Goal: Information Seeking & Learning: Check status

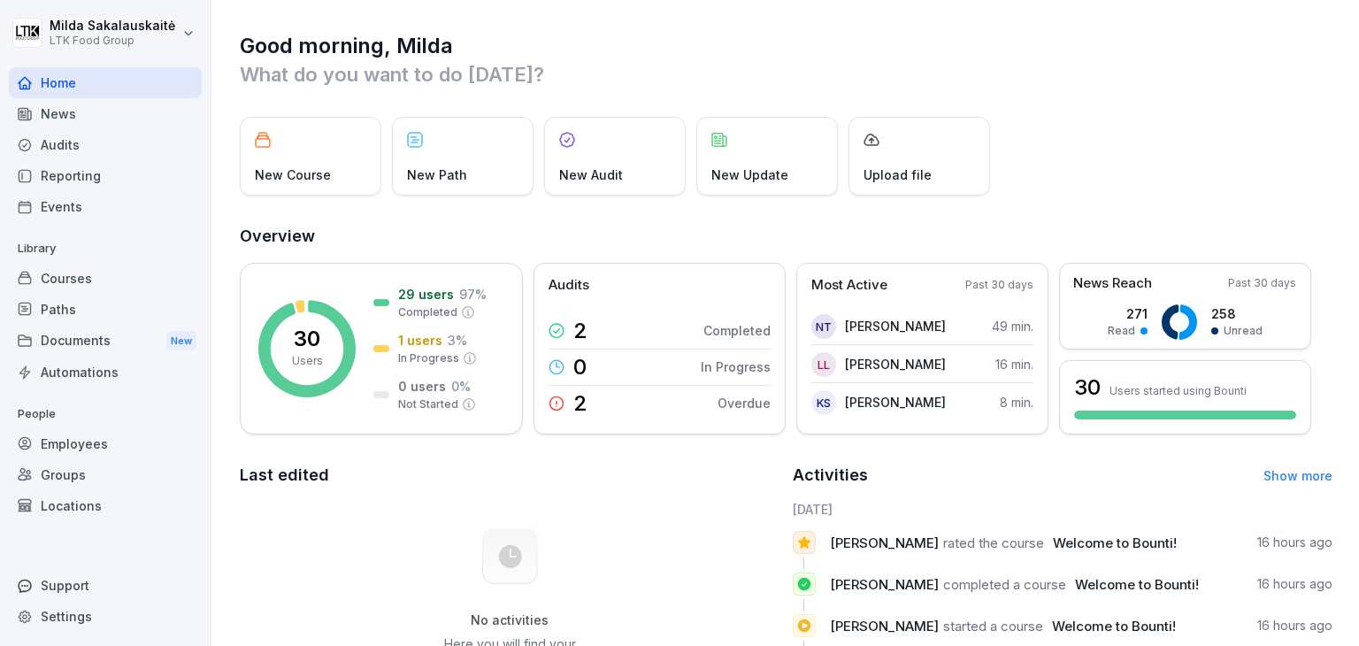
click at [73, 431] on div "Employees" at bounding box center [105, 443] width 193 height 31
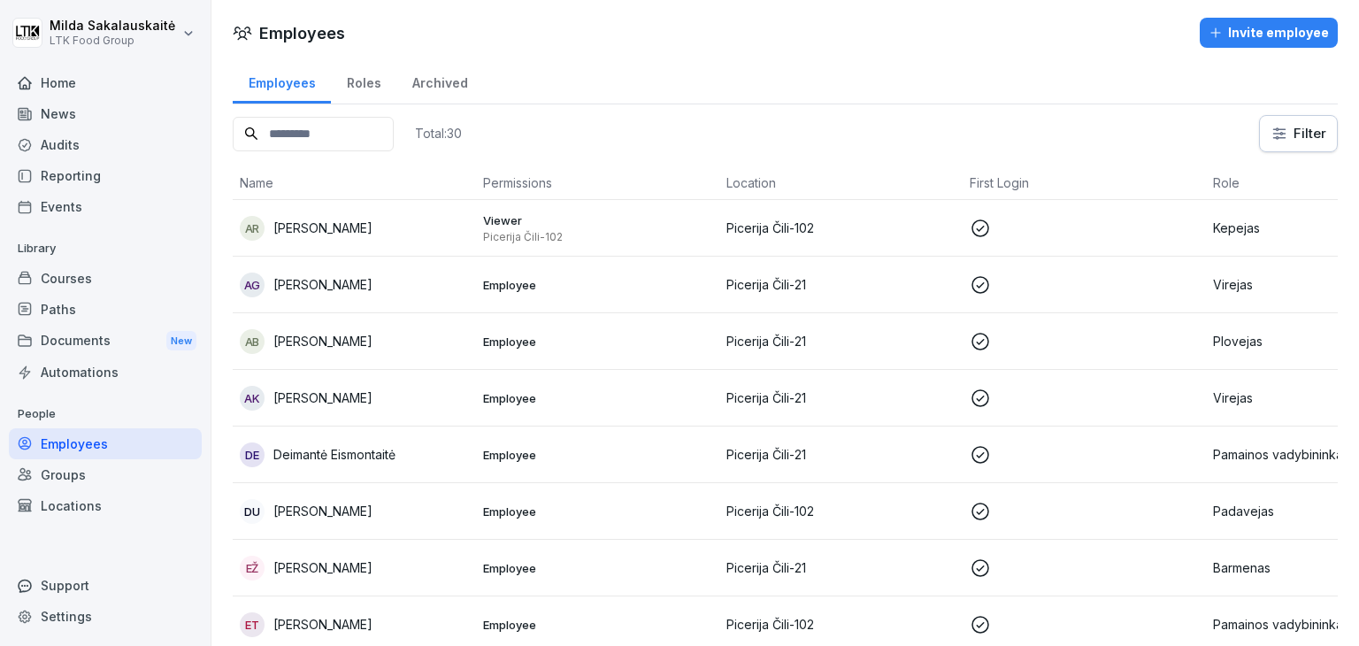
click at [120, 88] on div "Home" at bounding box center [105, 82] width 193 height 31
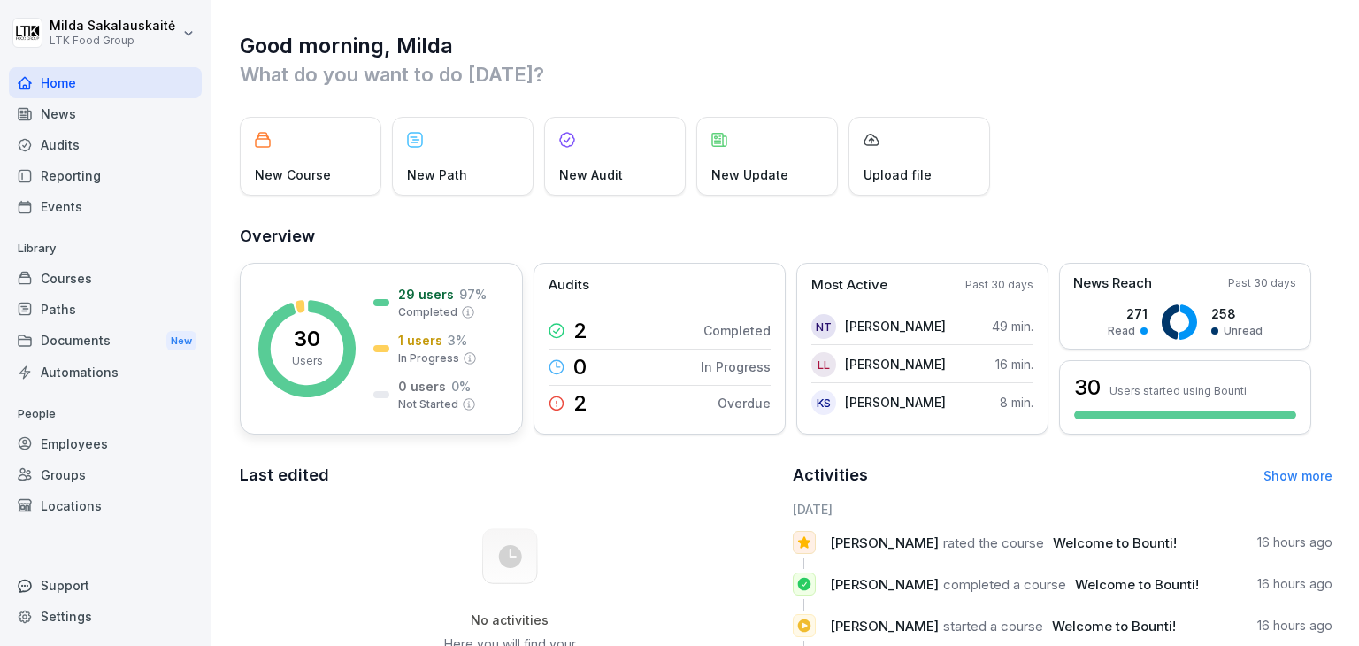
click at [365, 378] on div "30 Users 29 users 97 % Completed 1 users 3 % In Progress 0 users 0 % Not Started" at bounding box center [381, 349] width 283 height 172
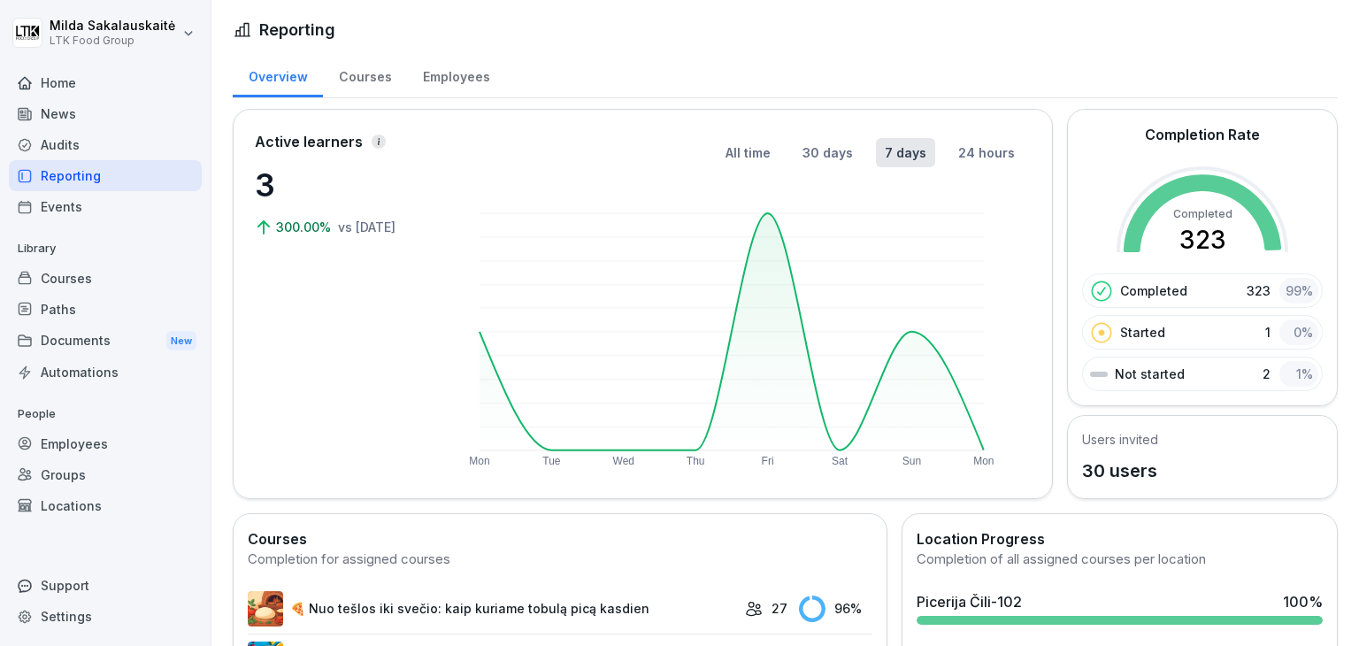
click at [1123, 375] on p "Not started" at bounding box center [1150, 374] width 70 height 19
click at [378, 89] on div "Courses" at bounding box center [365, 74] width 84 height 45
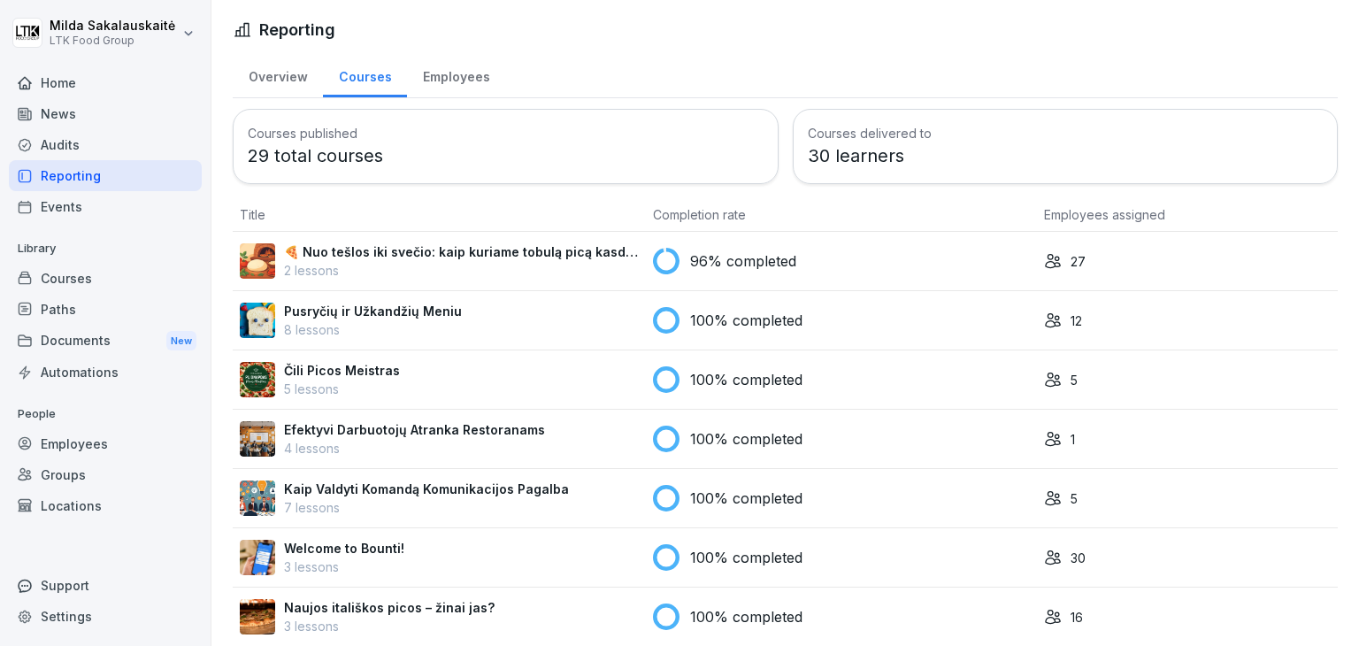
click at [469, 81] on div "Employees" at bounding box center [456, 74] width 98 height 45
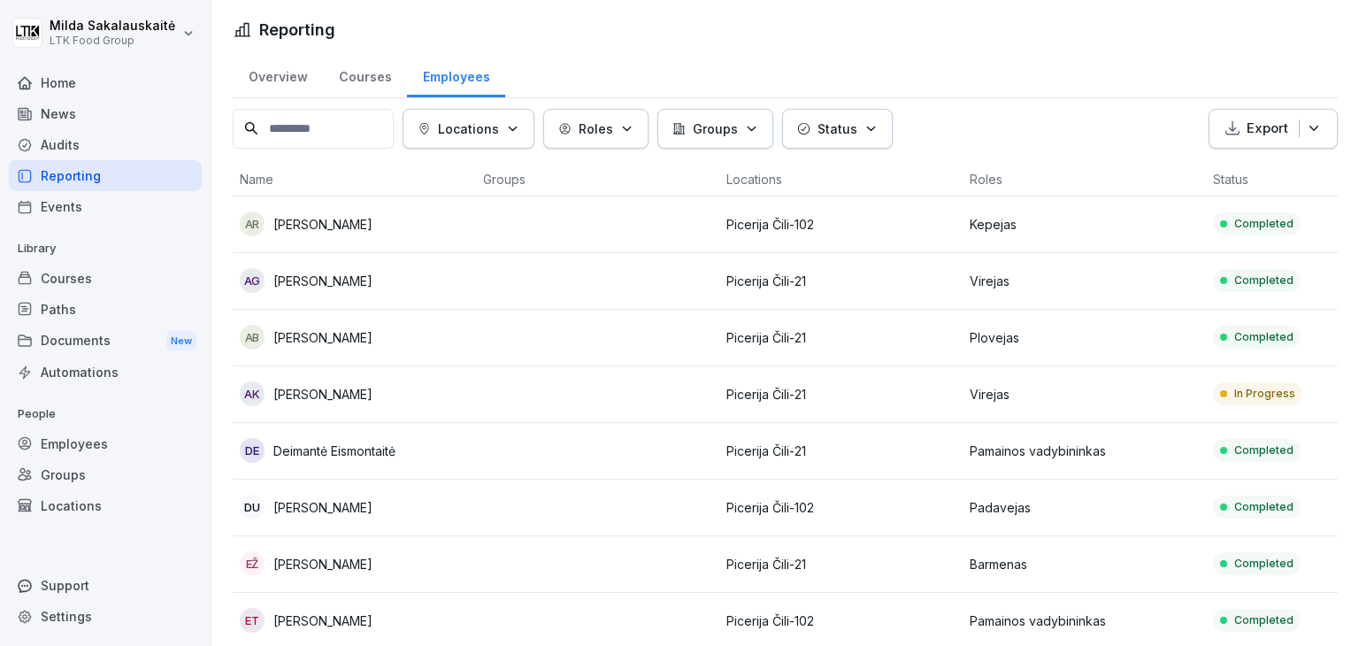
click at [365, 381] on div "AK [PERSON_NAME]" at bounding box center [354, 393] width 229 height 25
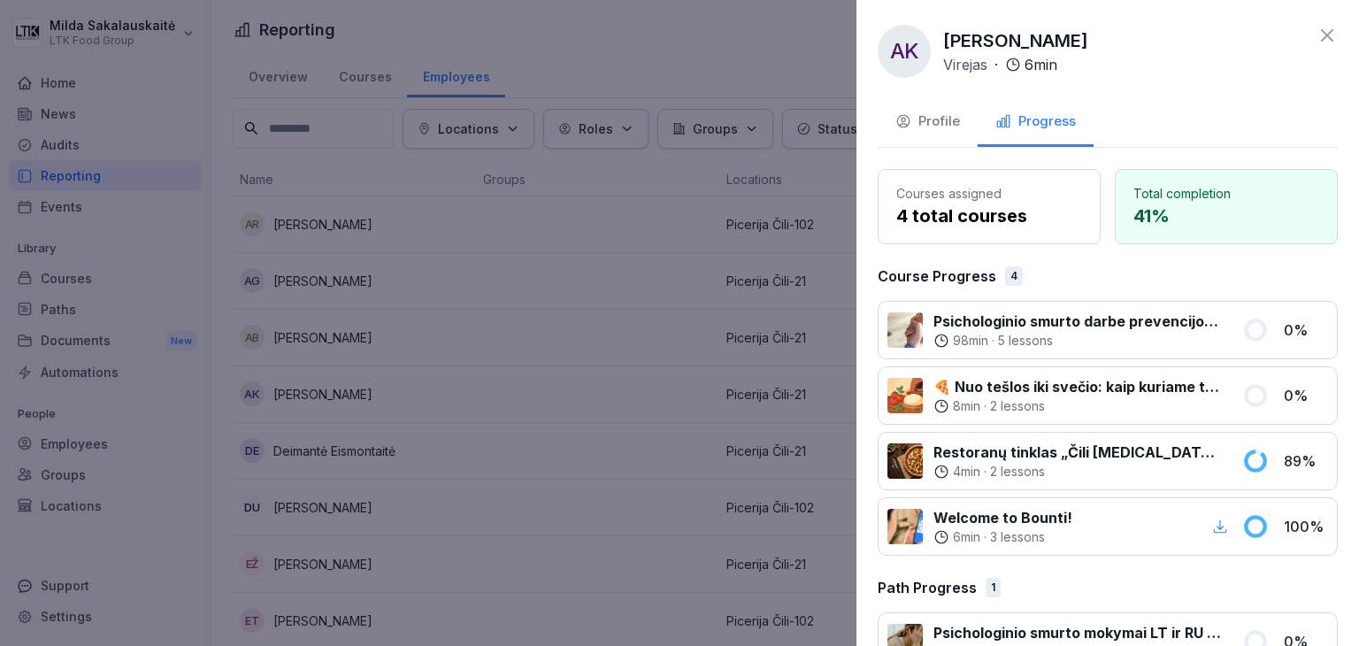
click at [621, 433] on div at bounding box center [679, 323] width 1359 height 646
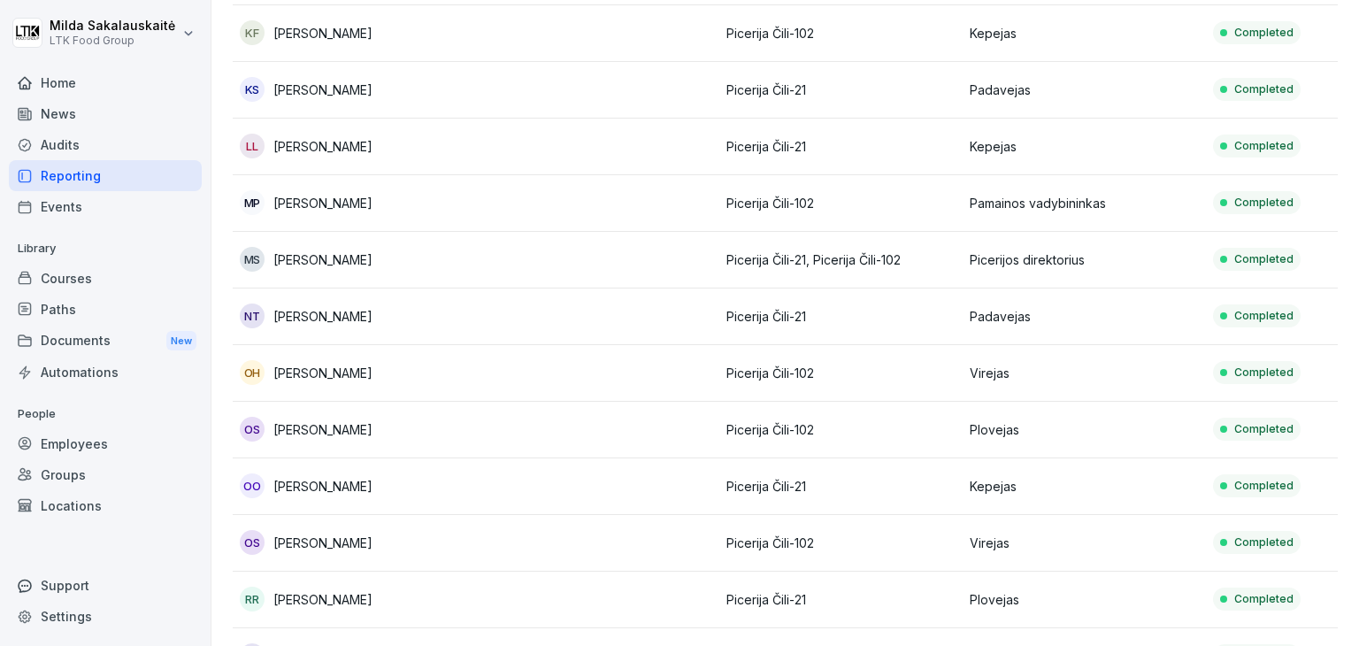
scroll to position [580, 0]
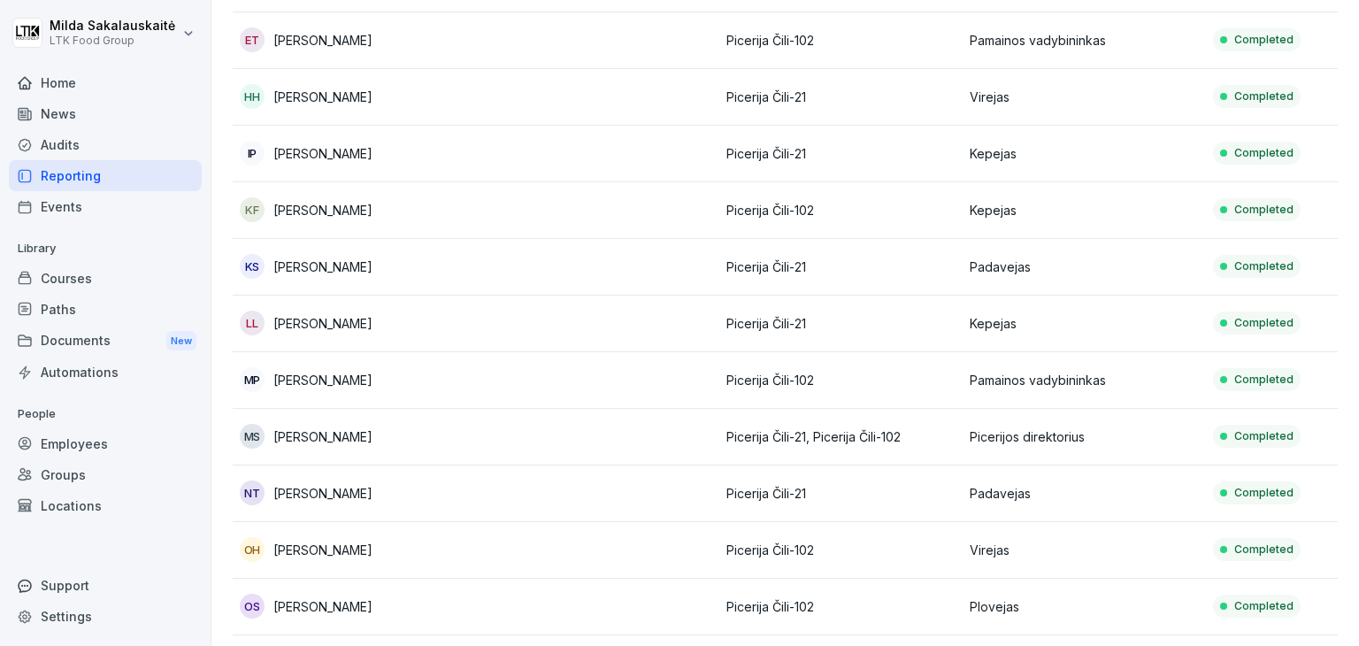
click at [501, 327] on td at bounding box center [597, 324] width 243 height 57
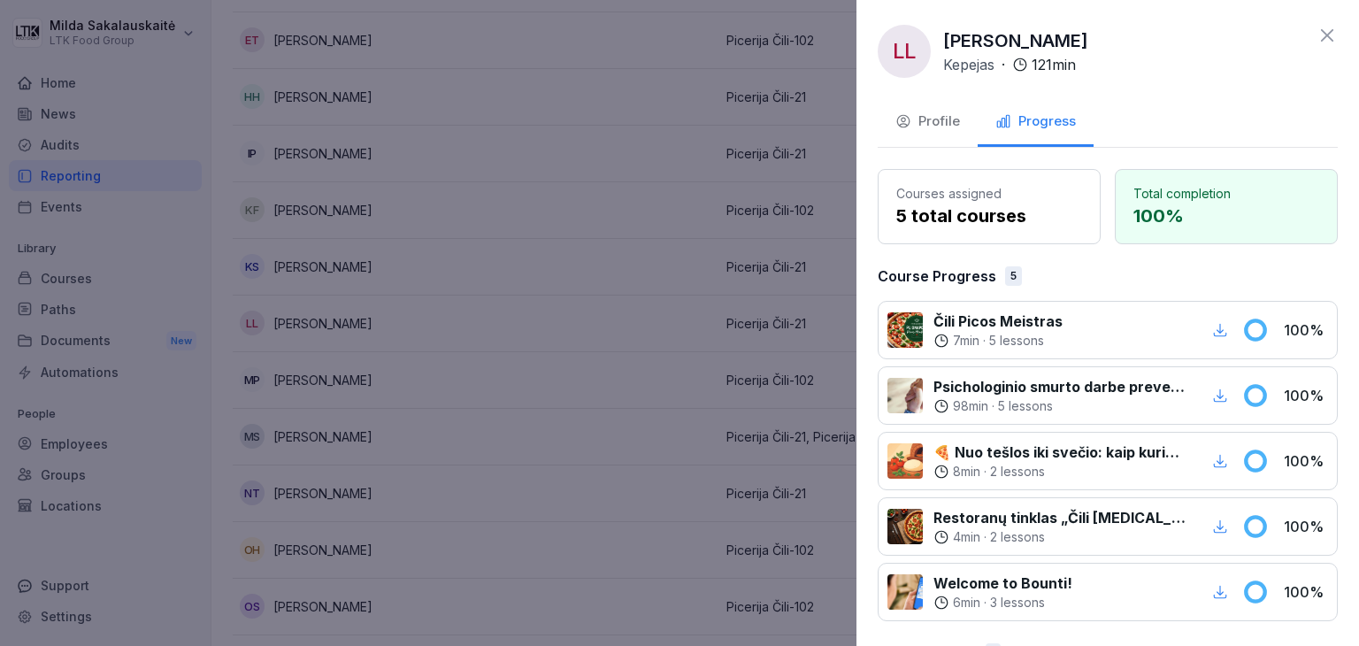
click at [501, 327] on div at bounding box center [679, 323] width 1359 height 646
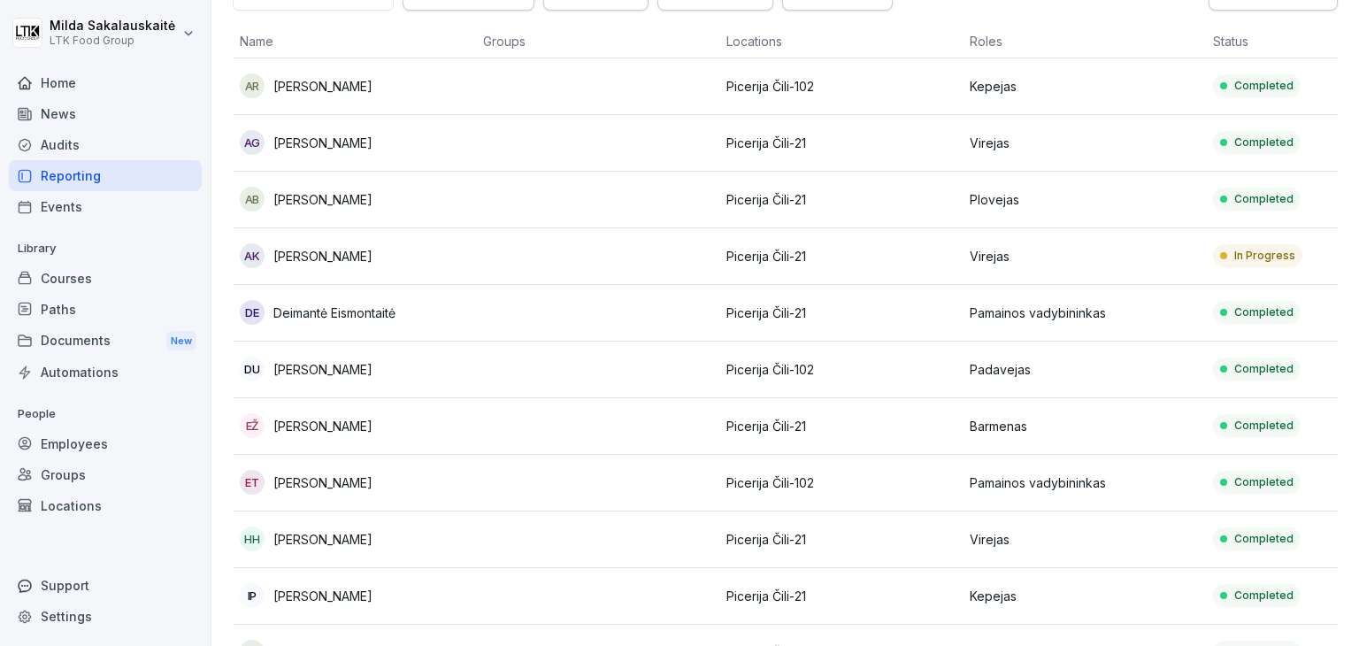
scroll to position [0, 0]
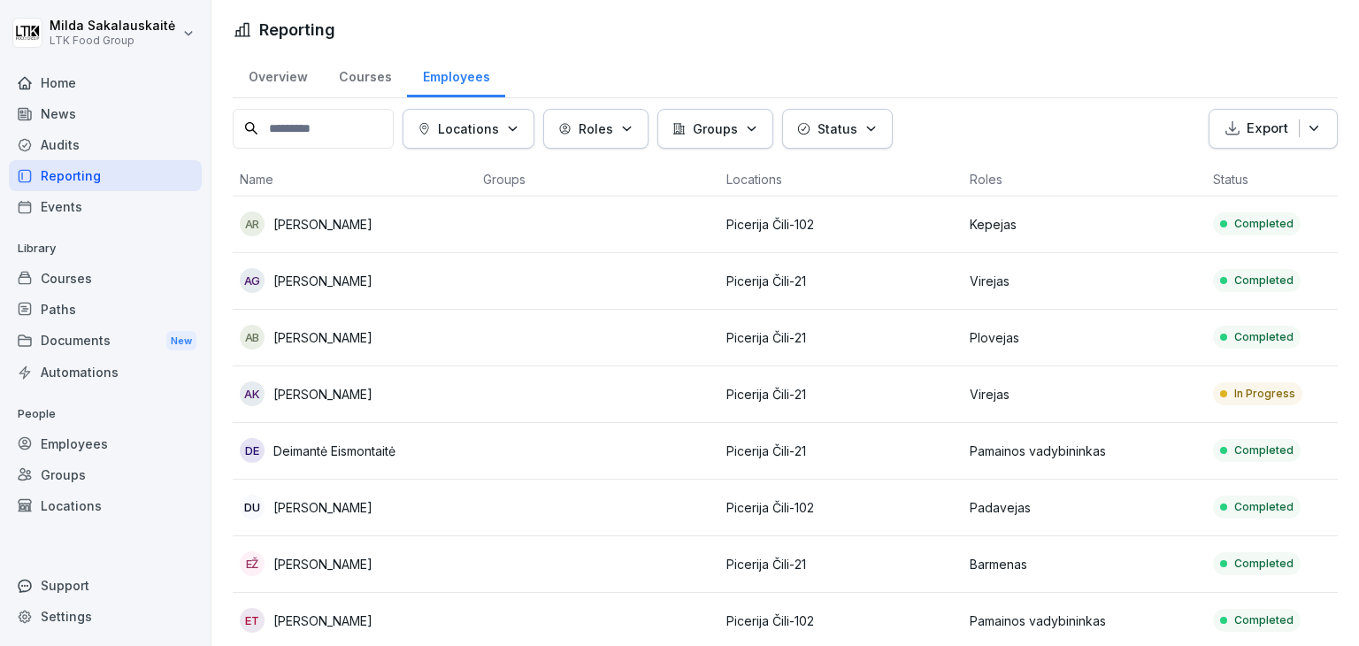
click at [436, 277] on div "AG [PERSON_NAME]" at bounding box center [354, 280] width 229 height 25
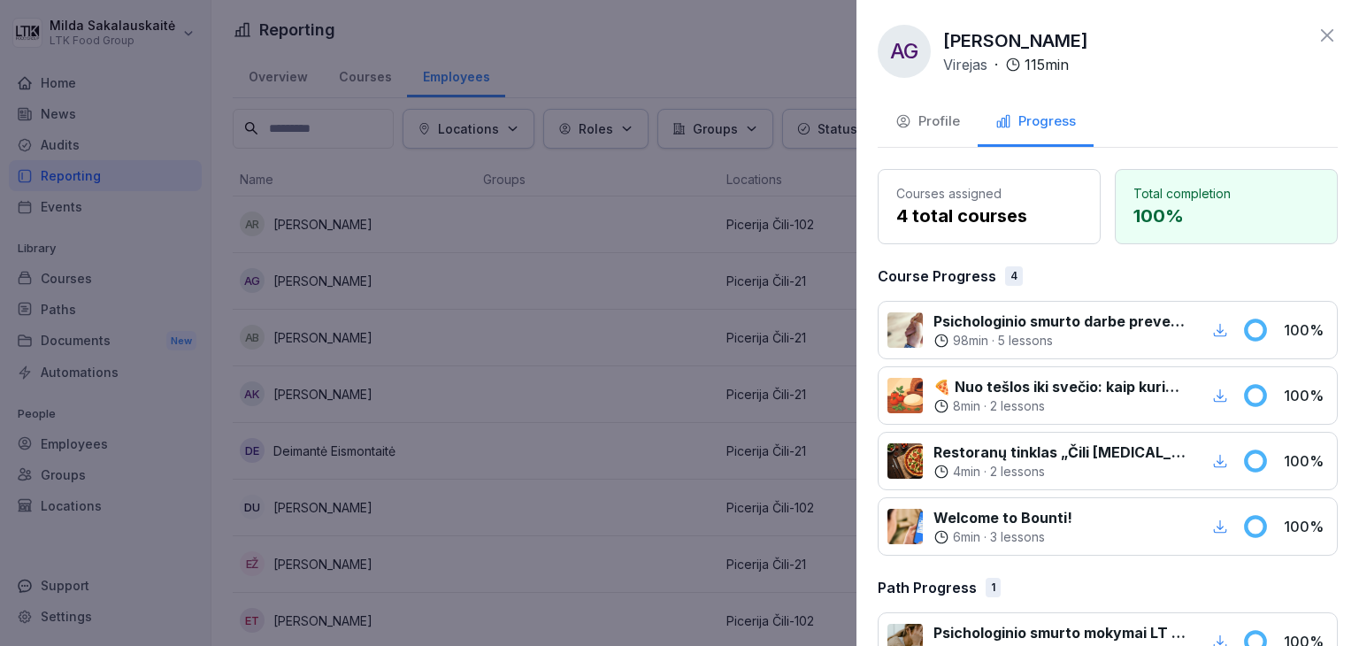
click at [517, 406] on div at bounding box center [679, 323] width 1359 height 646
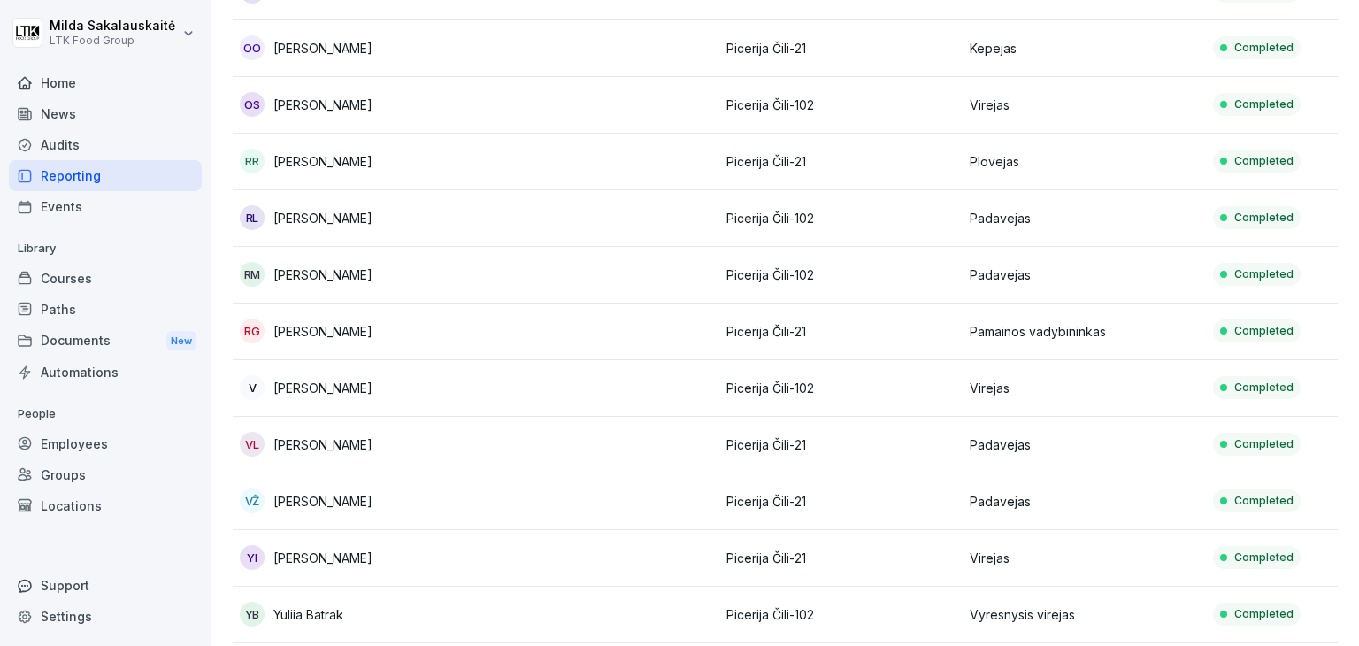
scroll to position [1288, 0]
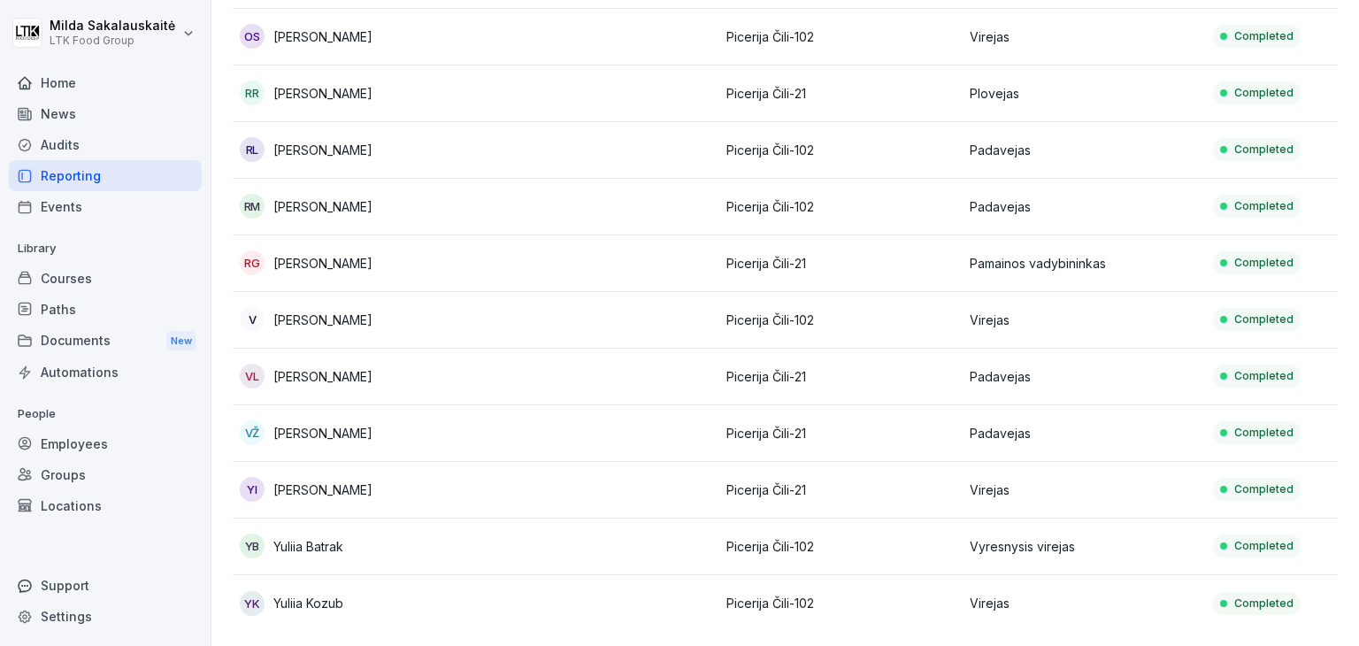
click at [100, 317] on div "Paths" at bounding box center [105, 309] width 193 height 31
